Goal: Task Accomplishment & Management: Use online tool/utility

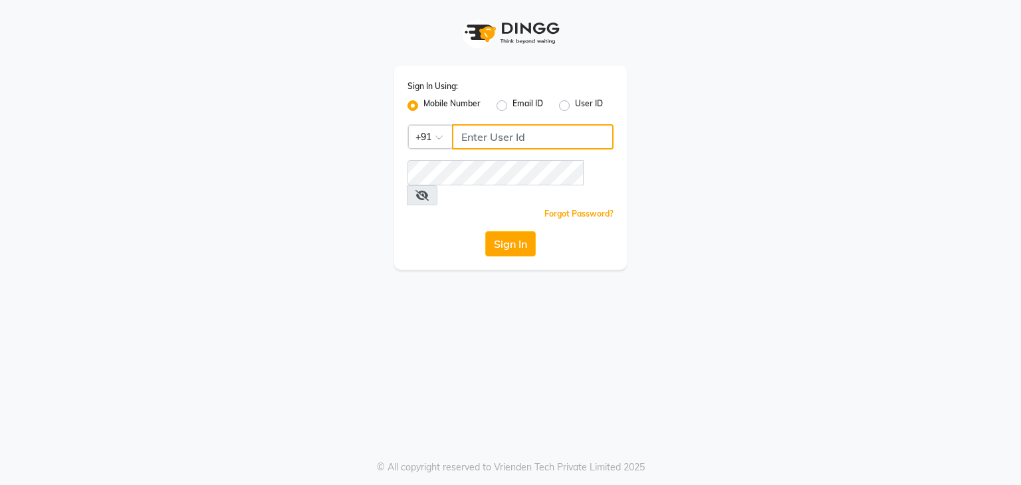
click at [495, 131] on input "Username" at bounding box center [533, 136] width 162 height 25
type input "9861674797"
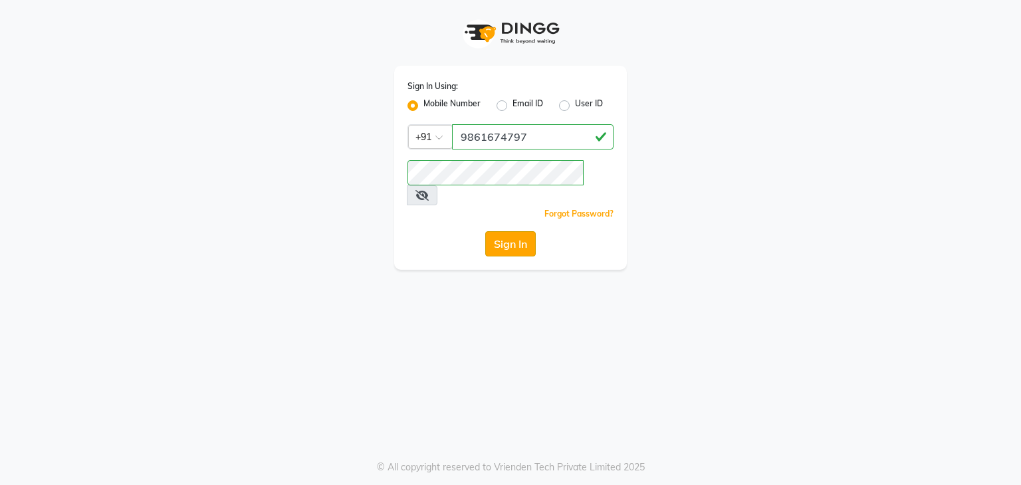
click at [513, 231] on button "Sign In" at bounding box center [510, 243] width 51 height 25
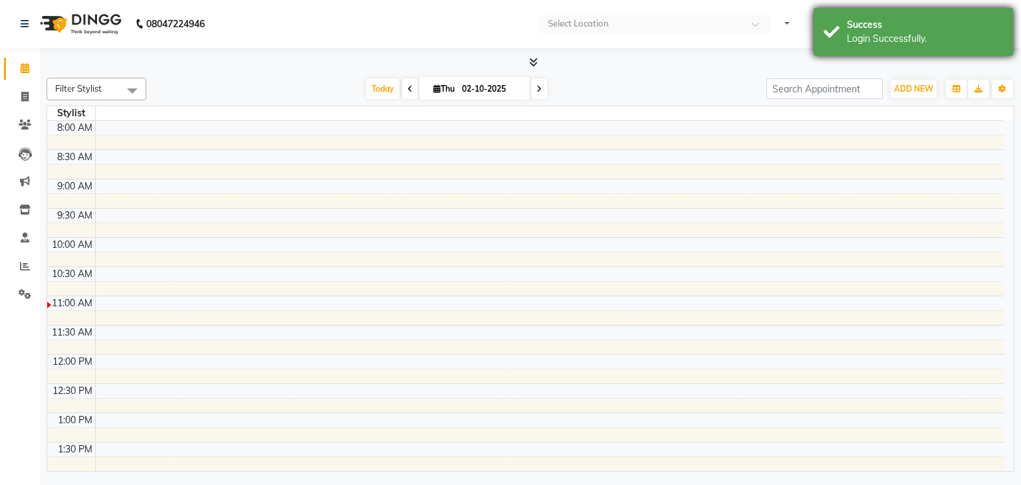
click at [902, 30] on div "Success" at bounding box center [925, 25] width 156 height 14
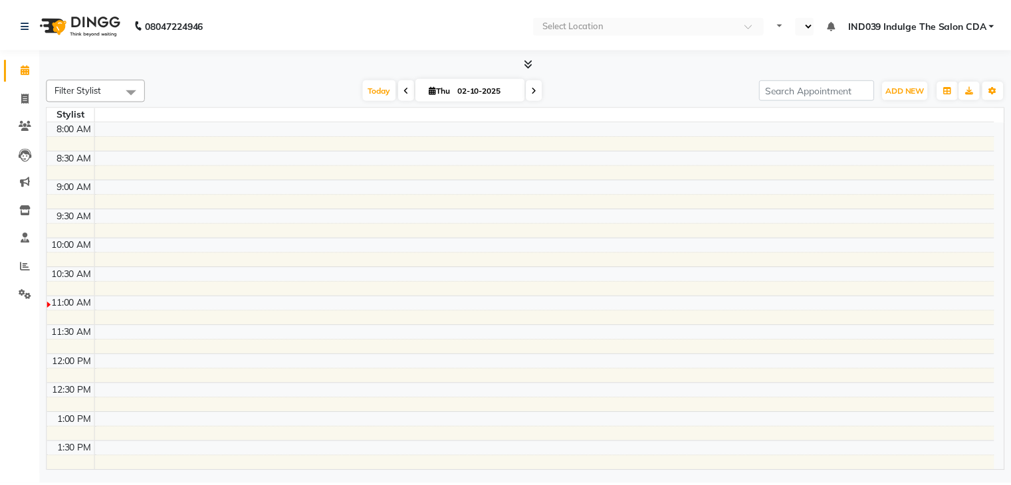
select select "en"
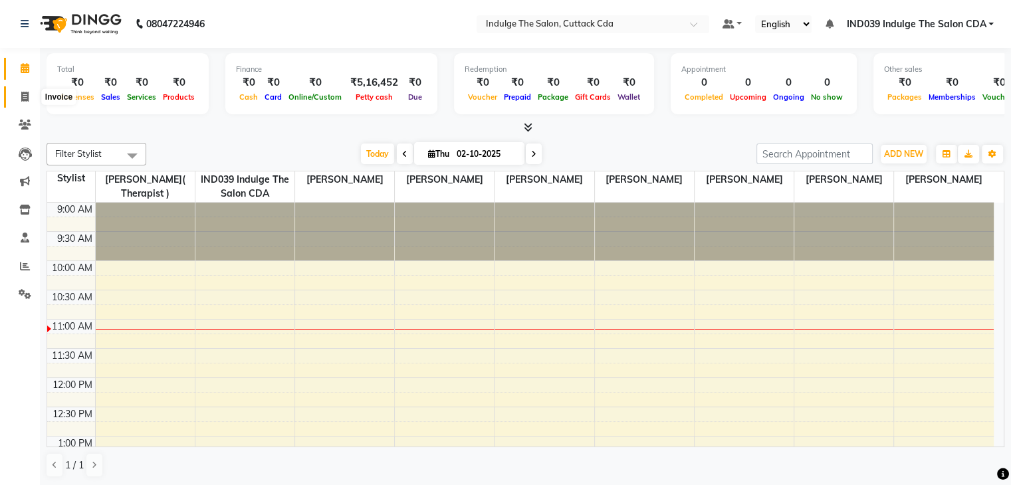
click at [21, 96] on icon at bounding box center [24, 97] width 7 height 10
select select "service"
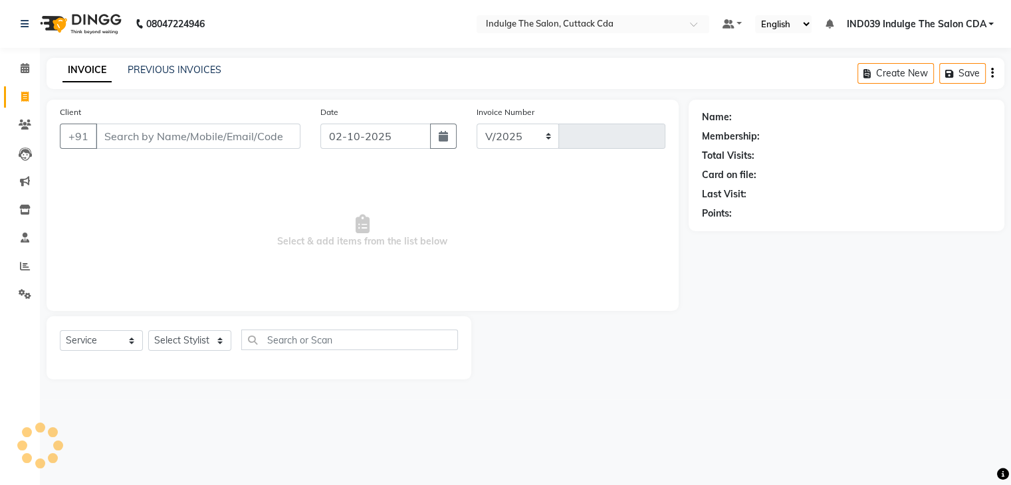
select select "7297"
type input "1383"
